Goal: Transaction & Acquisition: Purchase product/service

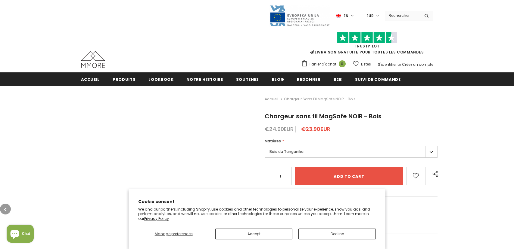
type input "0"
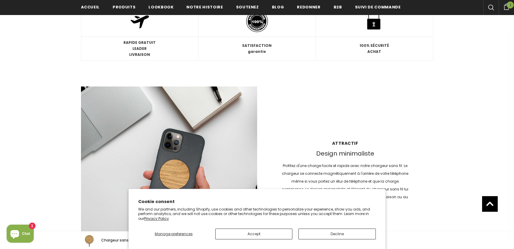
scroll to position [748, 0]
